Goal: Task Accomplishment & Management: Complete application form

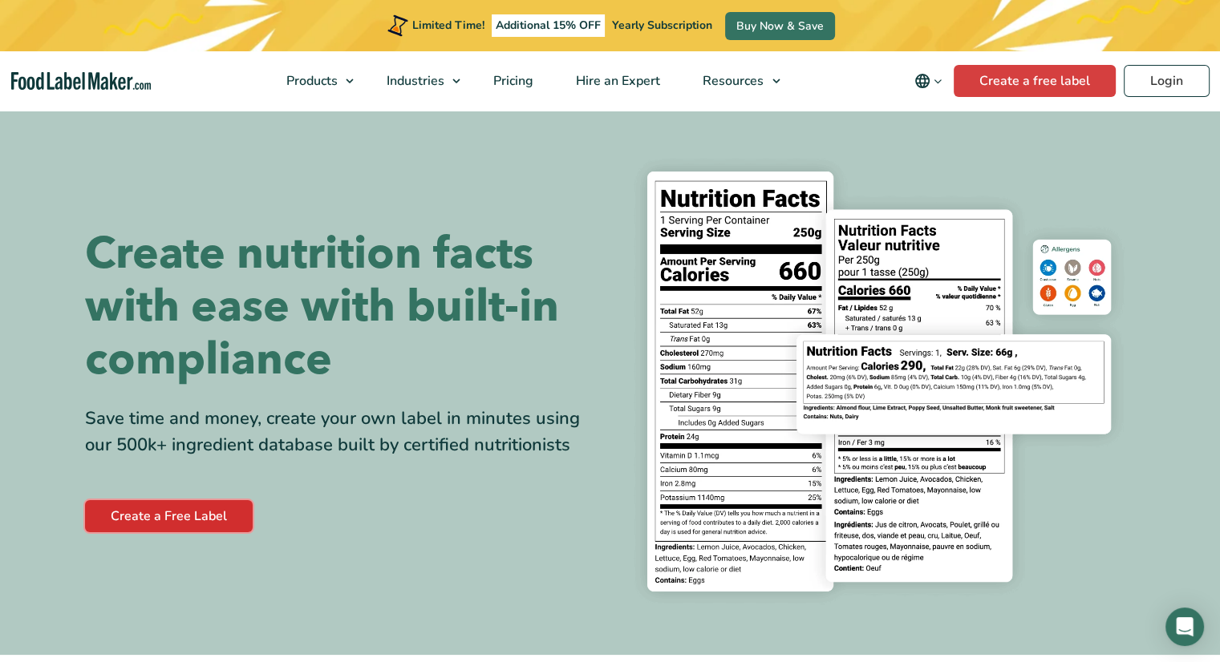
click at [180, 514] on link "Create a Free Label" at bounding box center [169, 516] width 168 height 32
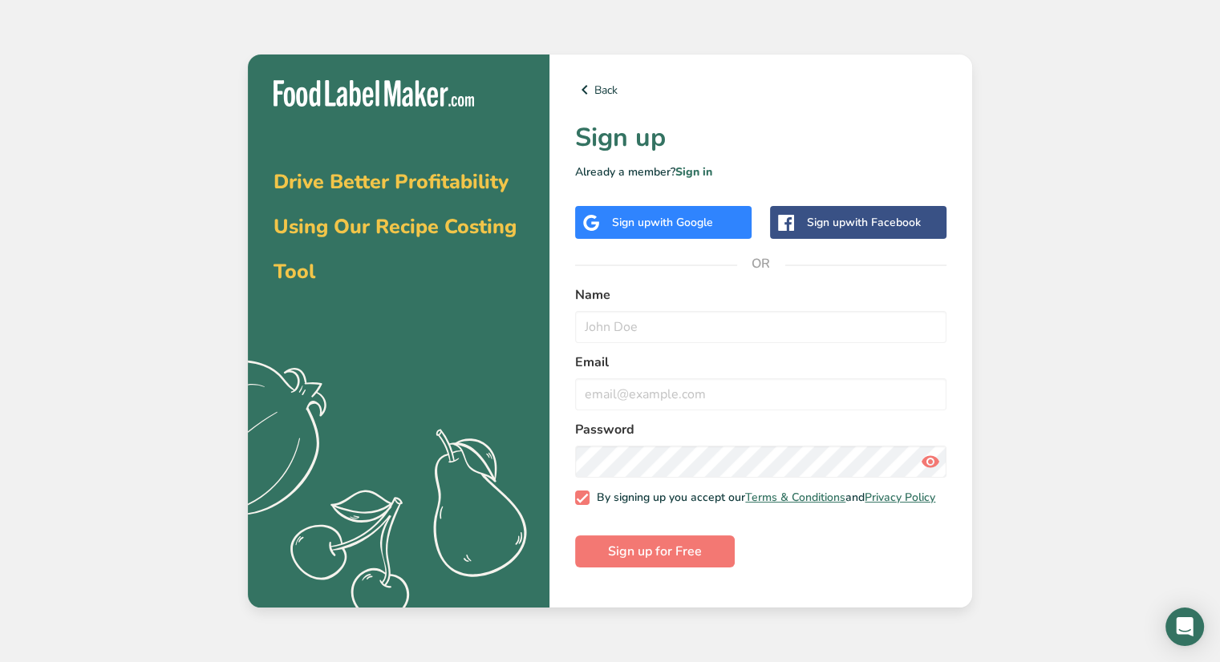
click at [638, 221] on div "Sign up with Google" at bounding box center [662, 222] width 101 height 17
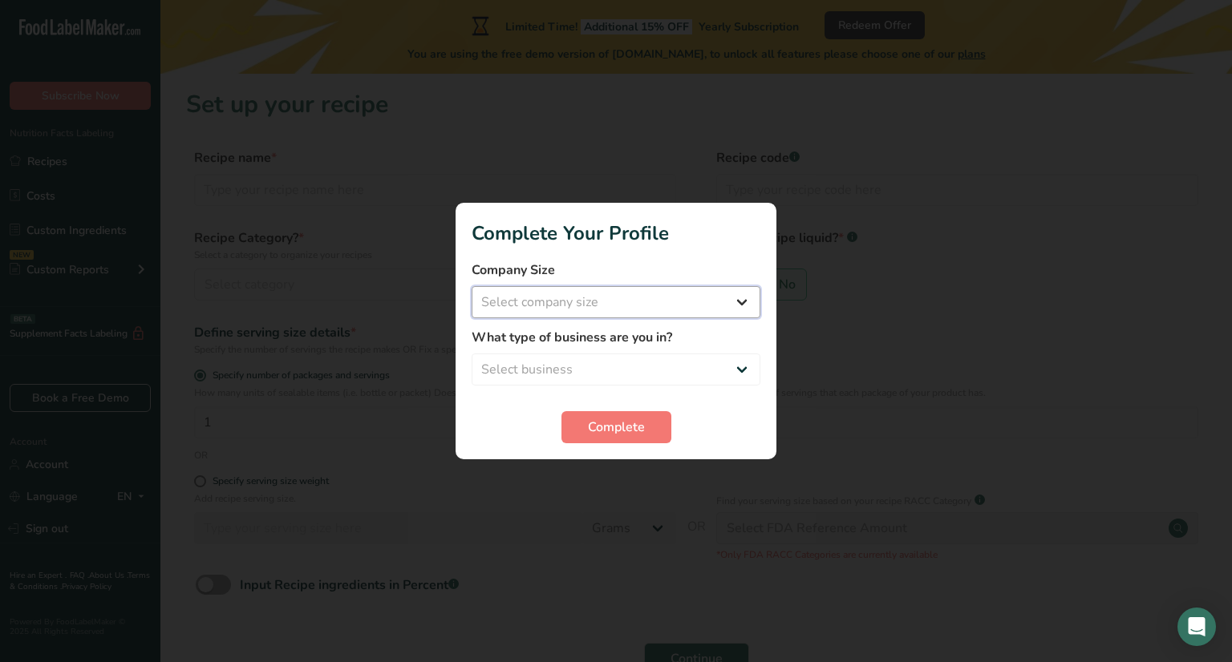
click at [737, 302] on select "Select company size Fewer than 10 Employees 10 to 50 Employees 51 to 500 Employ…" at bounding box center [615, 302] width 289 height 32
select select "1"
click at [471, 286] on select "Select company size Fewer than 10 Employees 10 to 50 Employees 51 to 500 Employ…" at bounding box center [615, 302] width 289 height 32
click at [573, 374] on select "Select business Packaged Food Manufacturer Restaurant & Cafe Bakery Meal Plans …" at bounding box center [615, 370] width 289 height 32
select select "1"
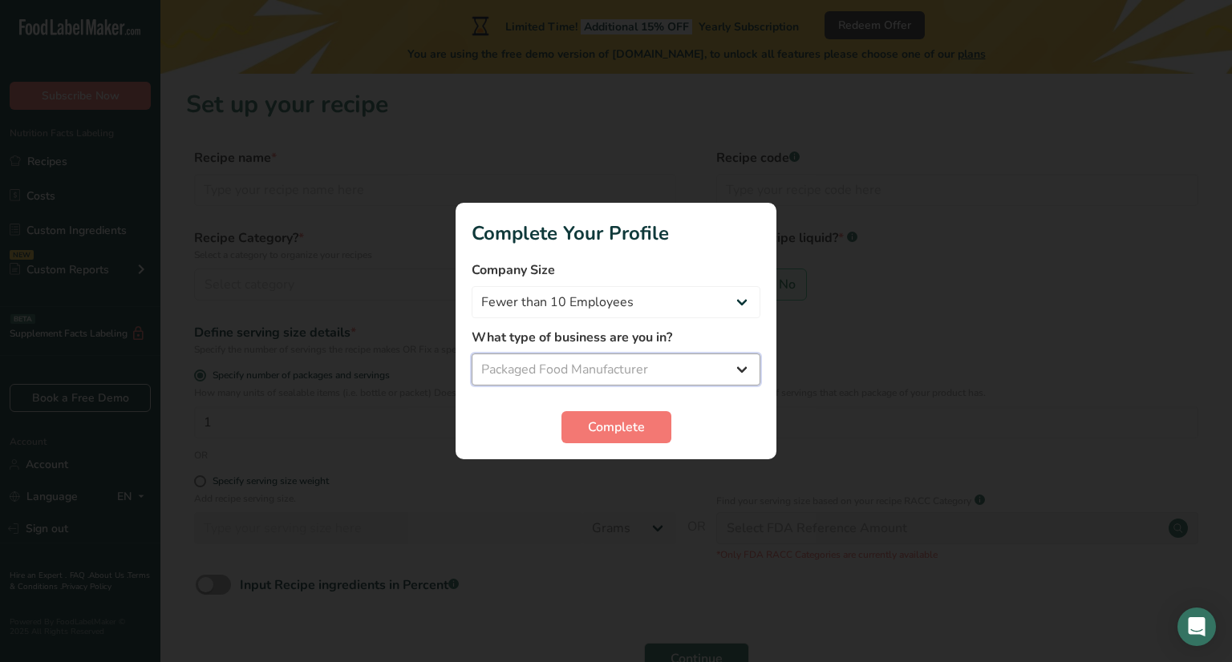
click at [471, 354] on select "Select business Packaged Food Manufacturer Restaurant & Cafe Bakery Meal Plans …" at bounding box center [615, 370] width 289 height 32
click at [636, 427] on span "Complete" at bounding box center [616, 427] width 57 height 19
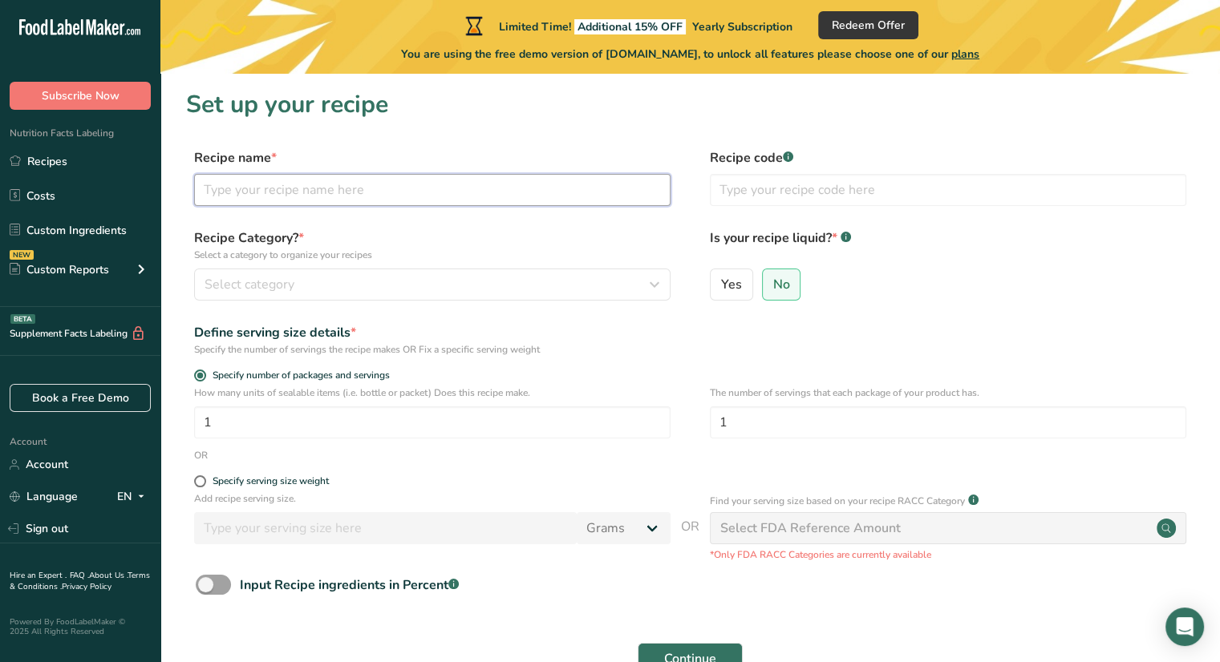
click at [257, 192] on input "text" at bounding box center [432, 190] width 476 height 32
type input "H"
type input "Island Mike's Hot Sauce"
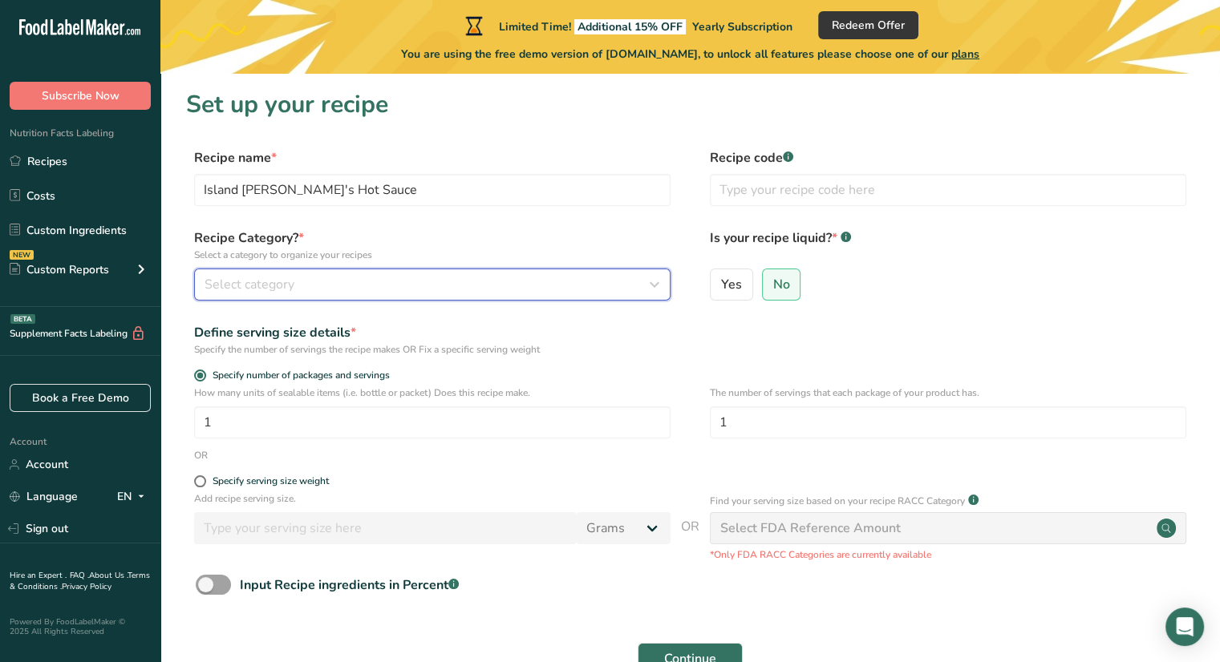
click at [257, 280] on span "Select category" at bounding box center [249, 284] width 90 height 19
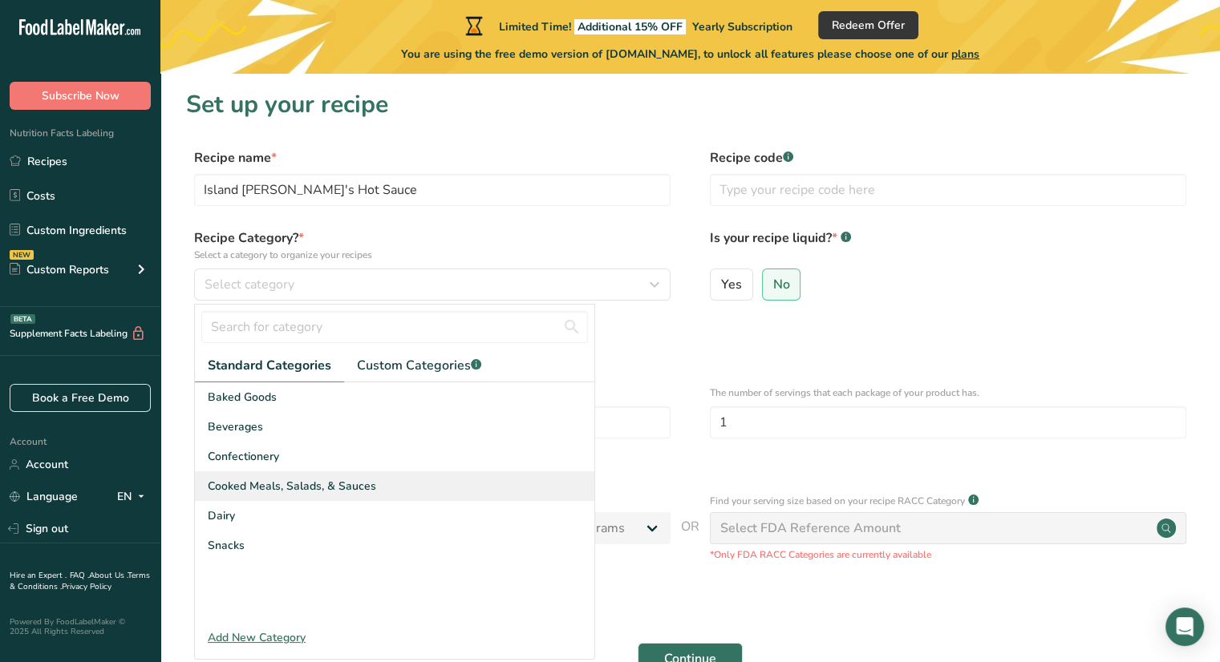
click at [247, 487] on span "Cooked Meals, Salads, & Sauces" at bounding box center [292, 486] width 168 height 17
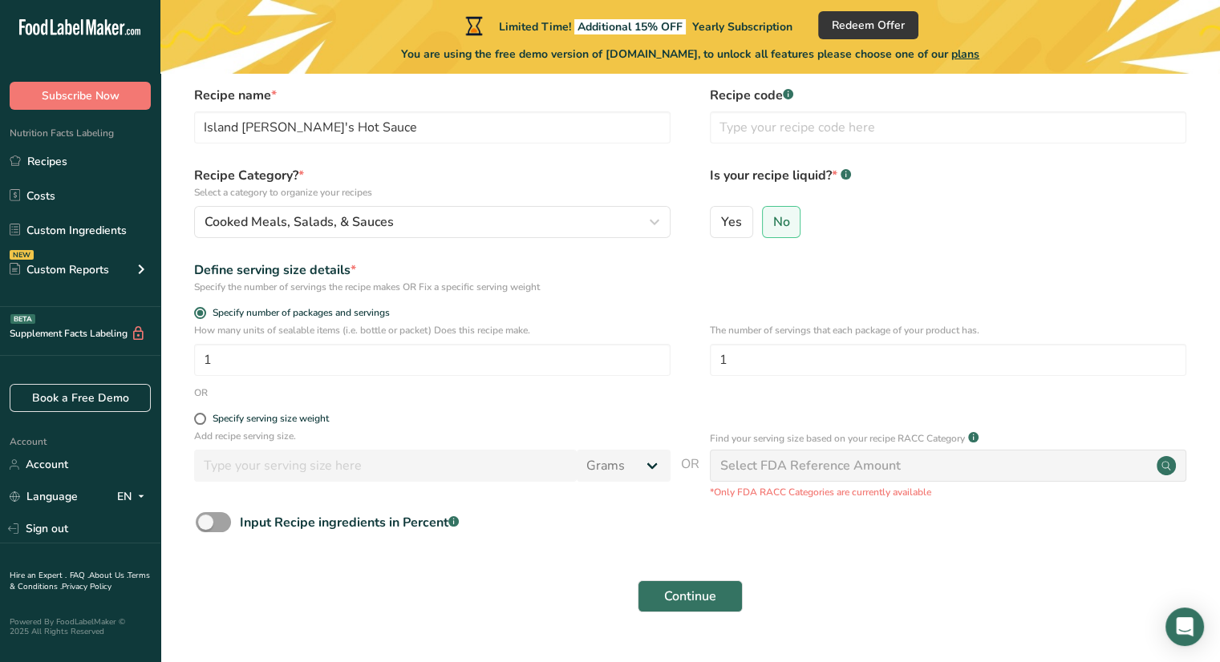
scroll to position [80, 0]
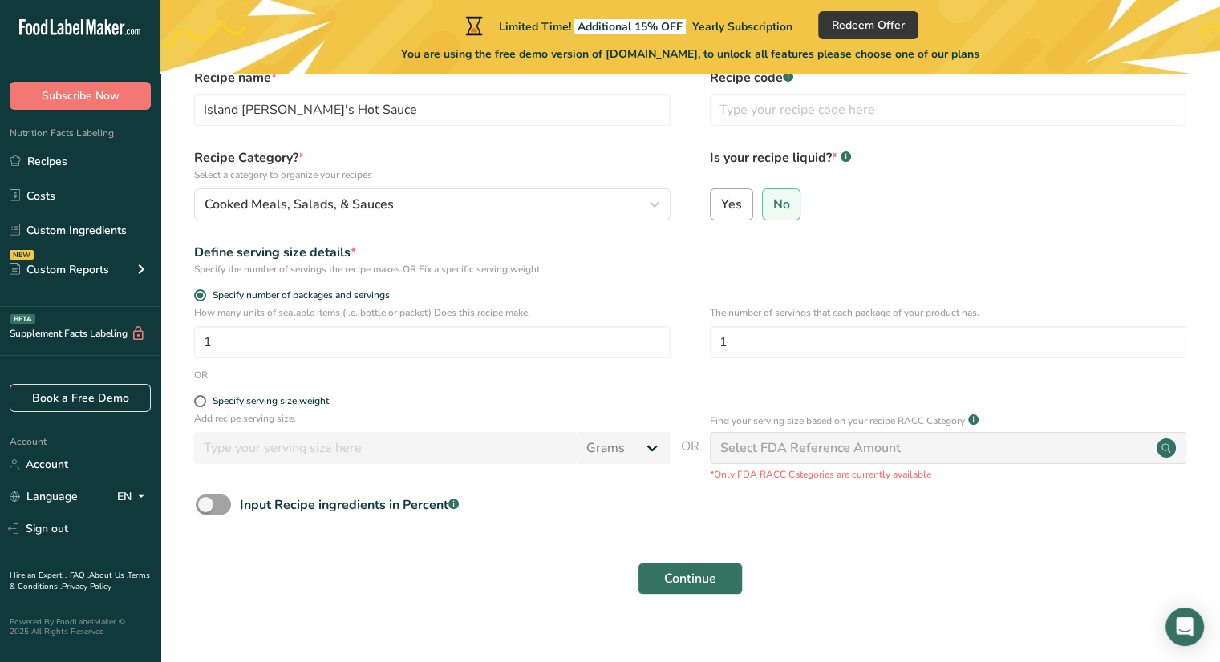
click at [725, 208] on span "Yes" at bounding box center [731, 204] width 21 height 16
click at [721, 208] on input "Yes" at bounding box center [715, 204] width 10 height 10
radio input "true"
radio input "false"
select select "22"
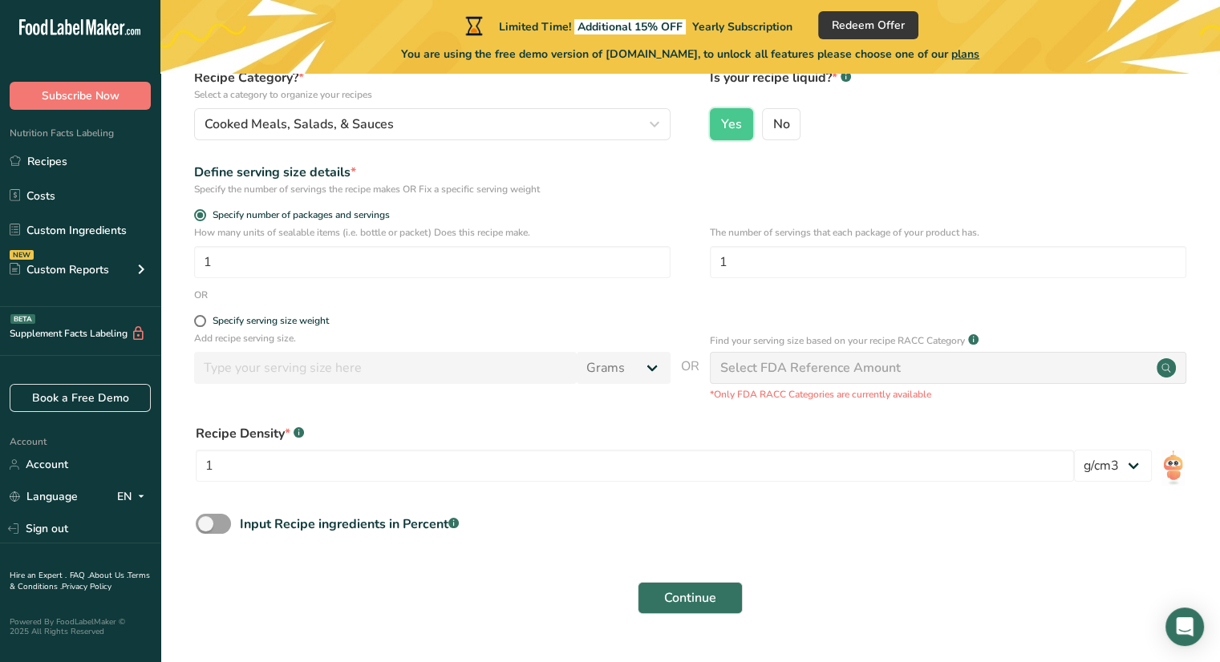
scroll to position [200, 0]
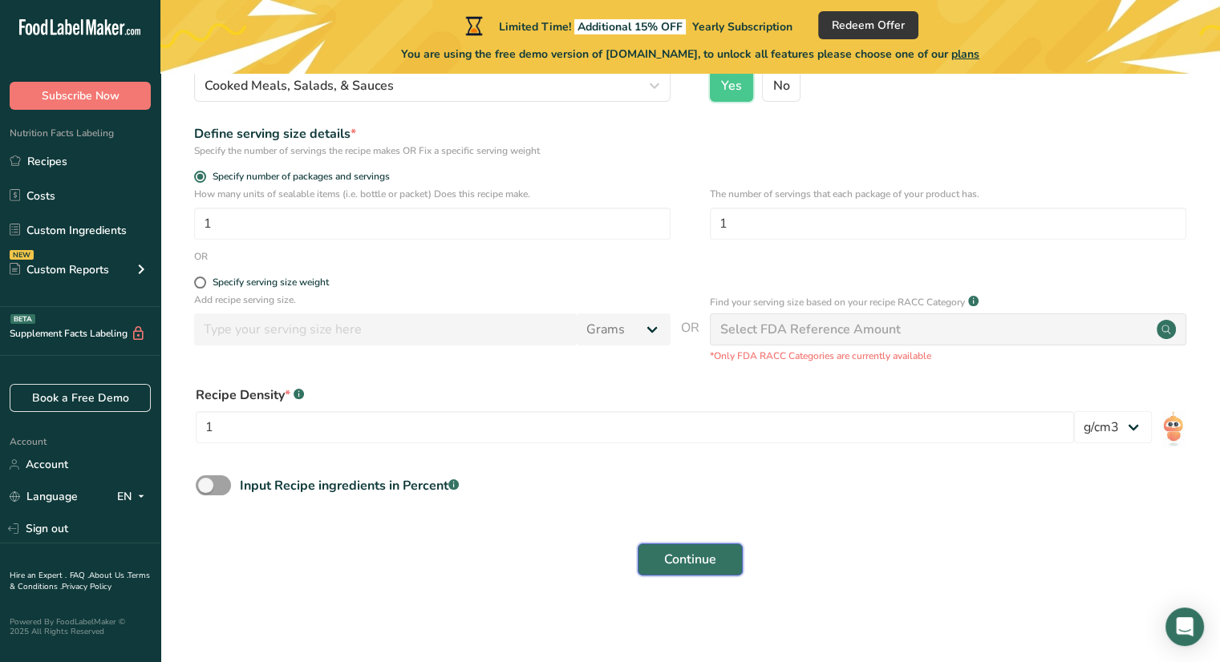
click at [691, 562] on span "Continue" at bounding box center [690, 559] width 52 height 19
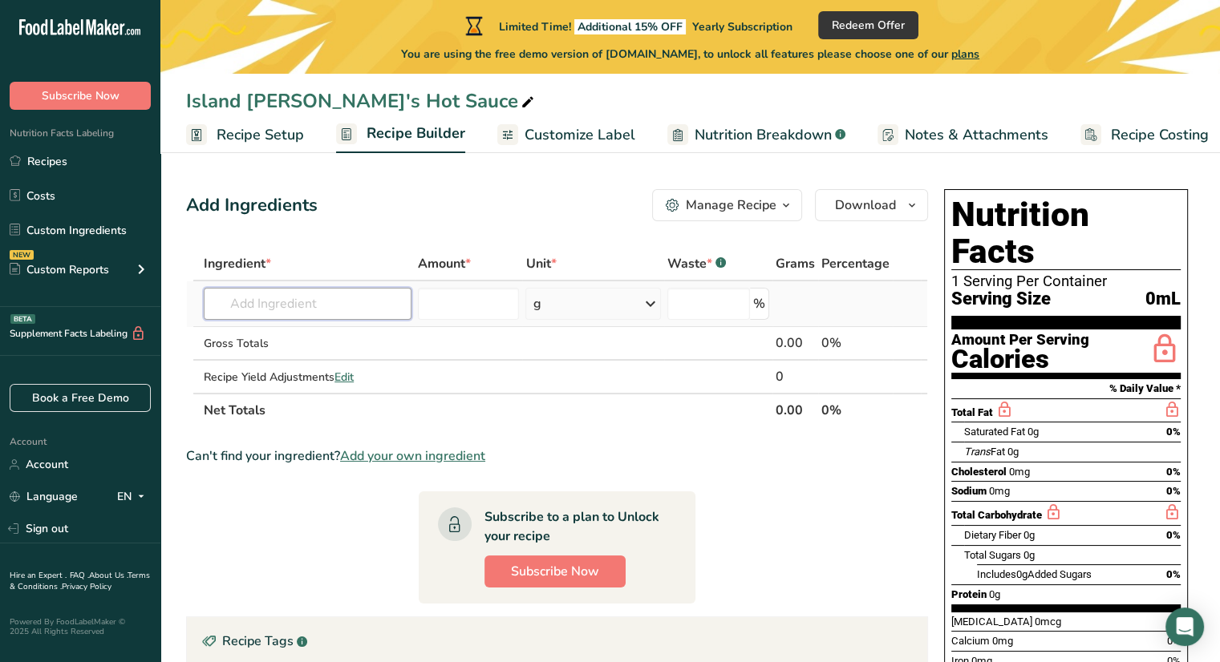
click at [289, 312] on input "text" at bounding box center [308, 304] width 208 height 32
type input "Scotch bonnet peppers"
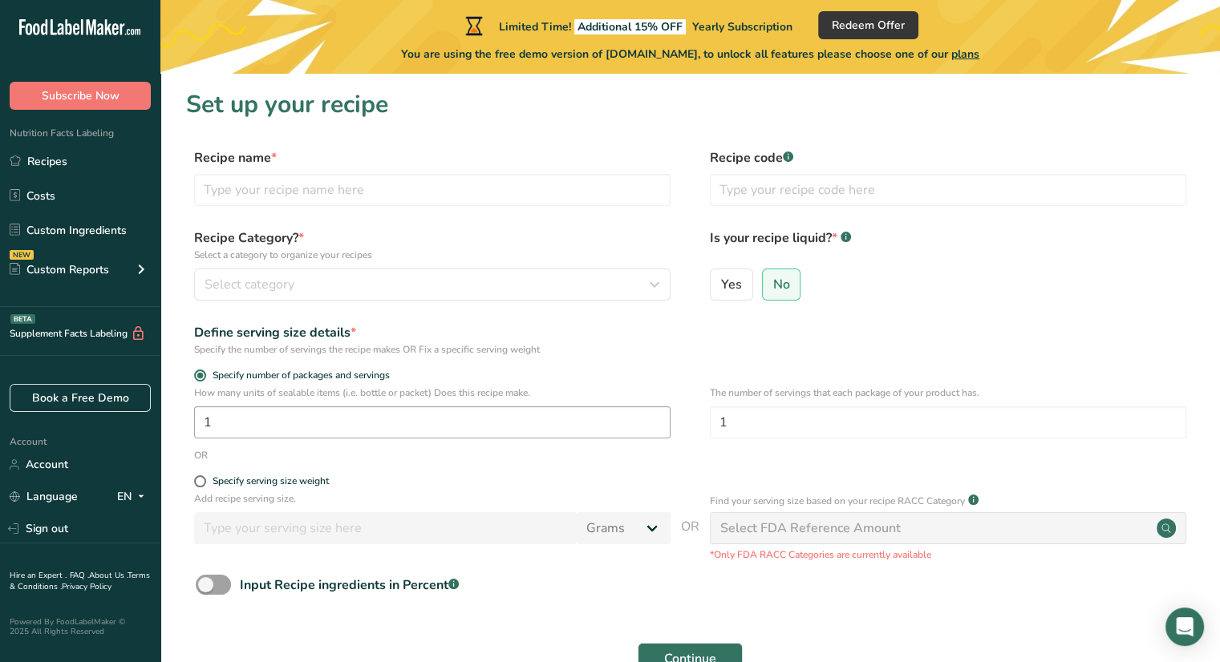
scroll to position [99, 0]
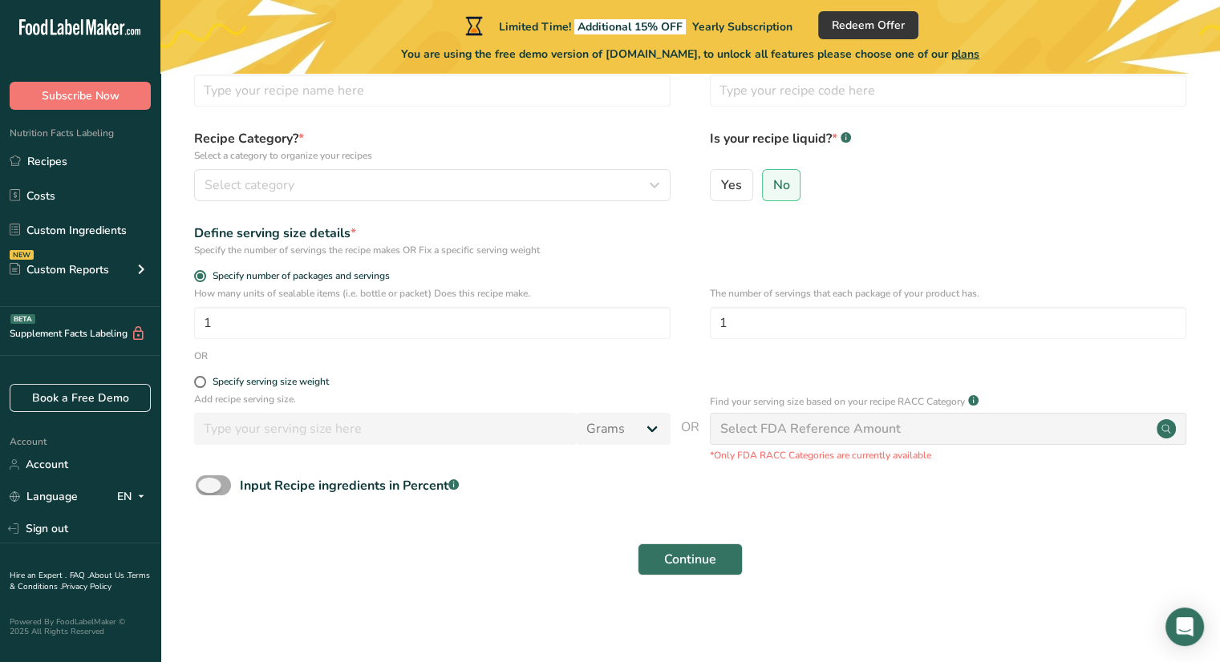
click at [215, 485] on span at bounding box center [213, 486] width 35 height 20
click at [206, 485] on input "Input Recipe ingredients in Percent .a-a{fill:#347362;}.b-a{fill:#fff;}" at bounding box center [201, 485] width 10 height 10
checkbox input "true"
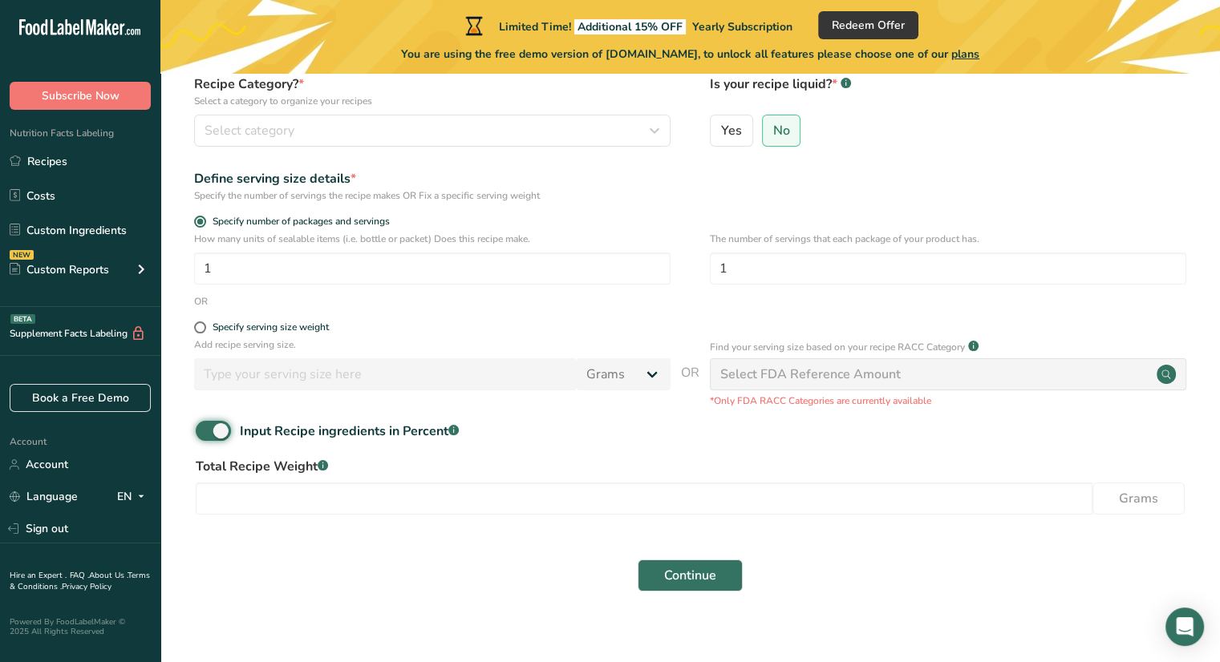
scroll to position [170, 0]
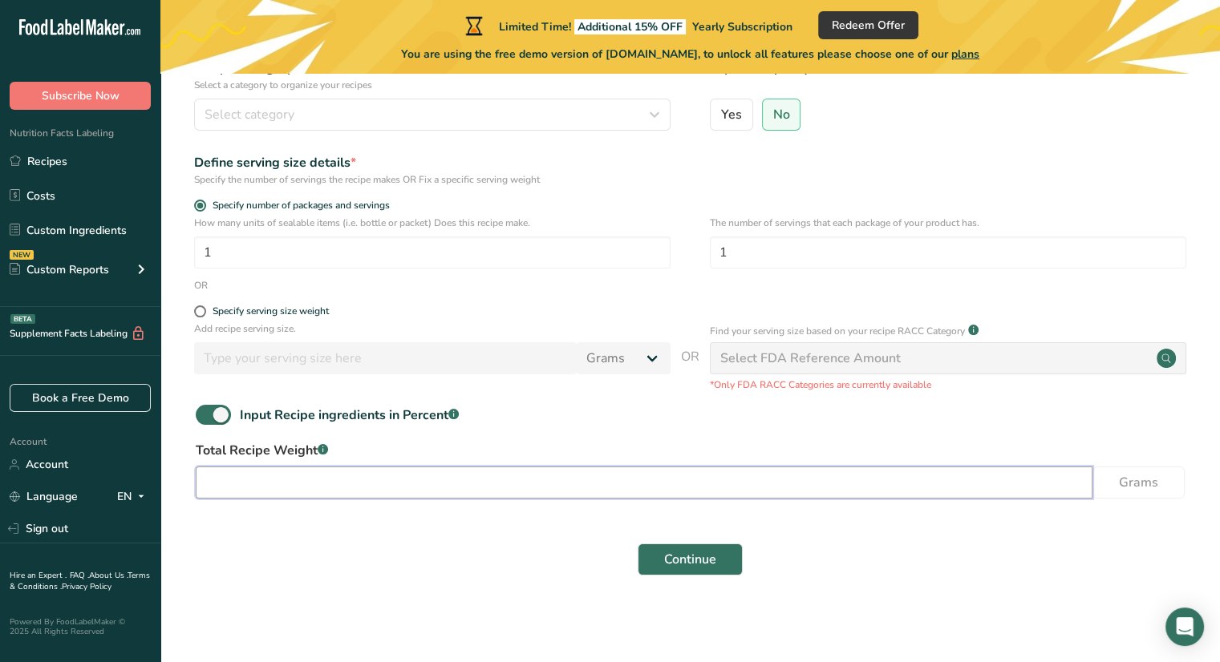
click at [513, 479] on input "number" at bounding box center [644, 483] width 896 height 32
type input "5"
